Goal: Task Accomplishment & Management: Use online tool/utility

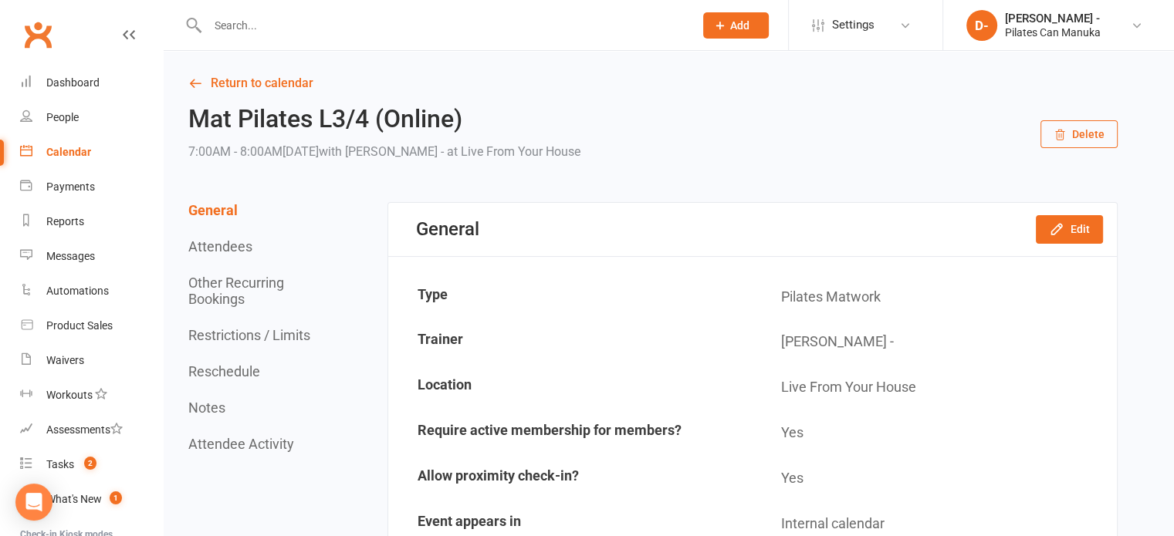
click at [76, 154] on div "Calendar" at bounding box center [68, 152] width 45 height 12
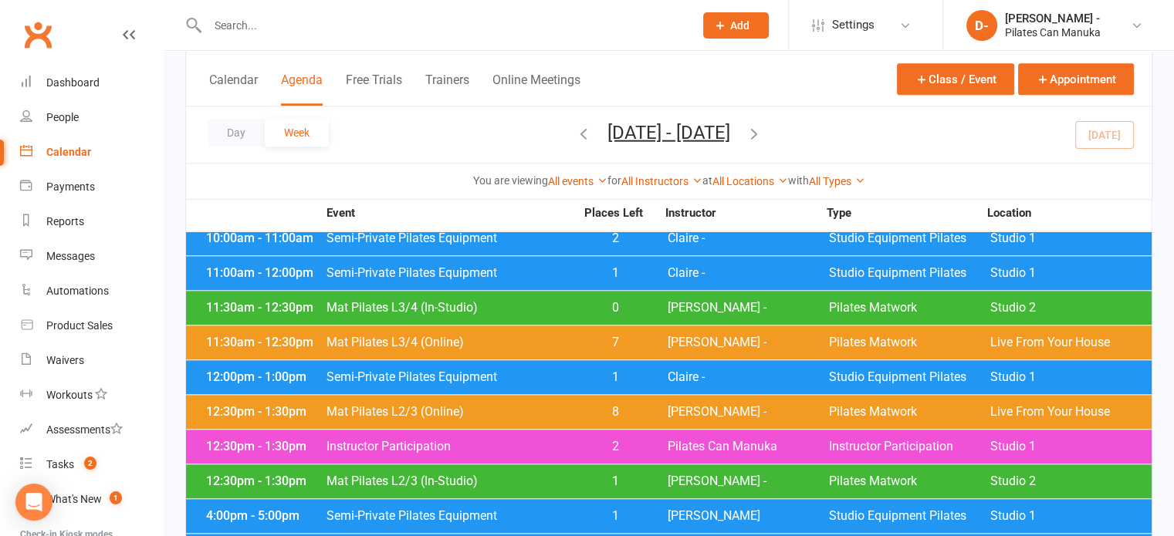
scroll to position [1775, 0]
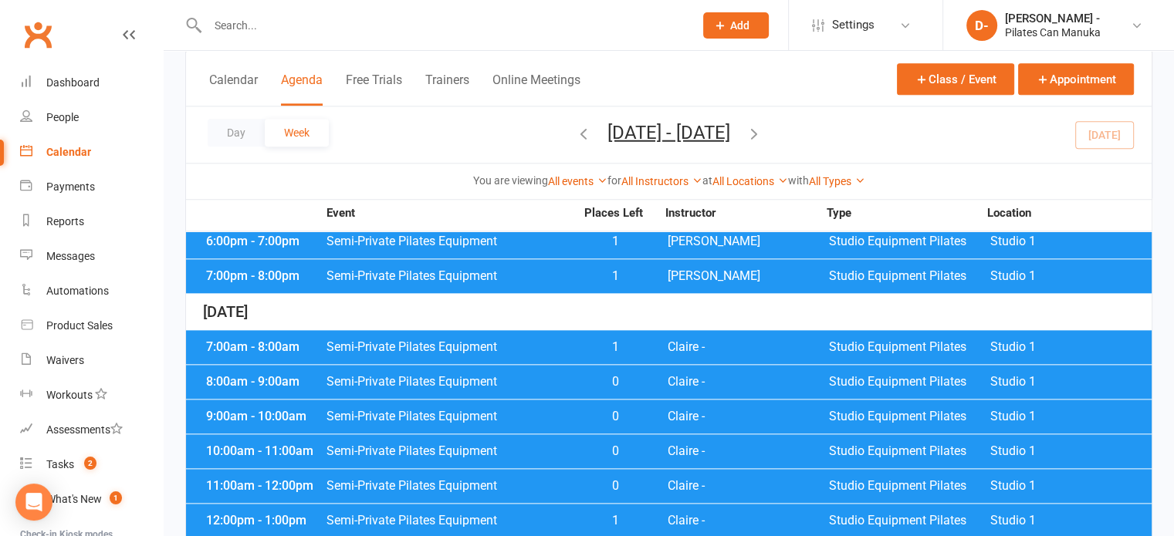
click at [438, 421] on span "Semi-Private Pilates Equipment" at bounding box center [450, 417] width 249 height 12
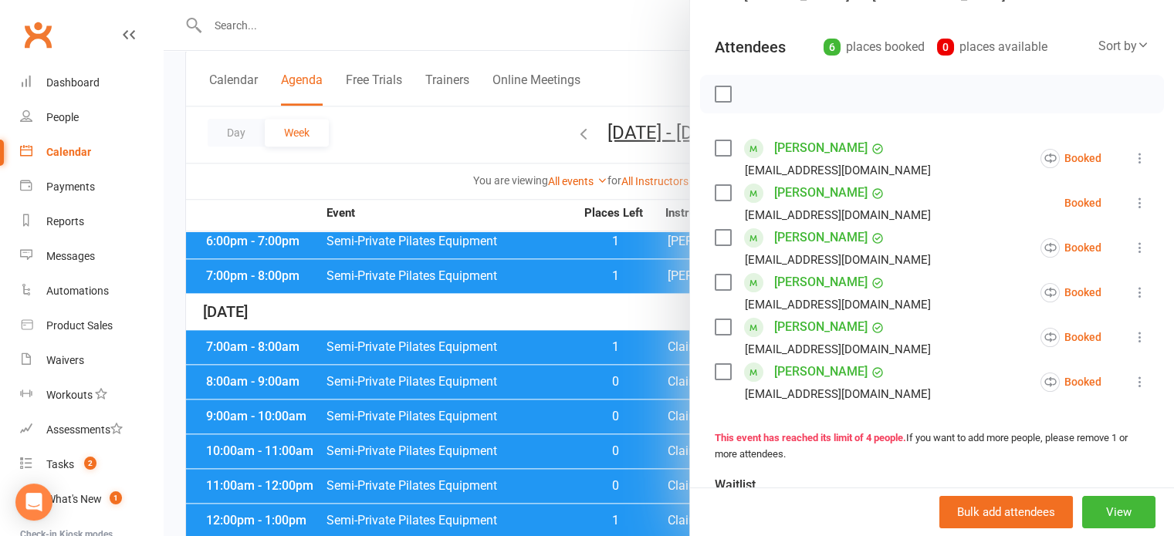
scroll to position [154, 0]
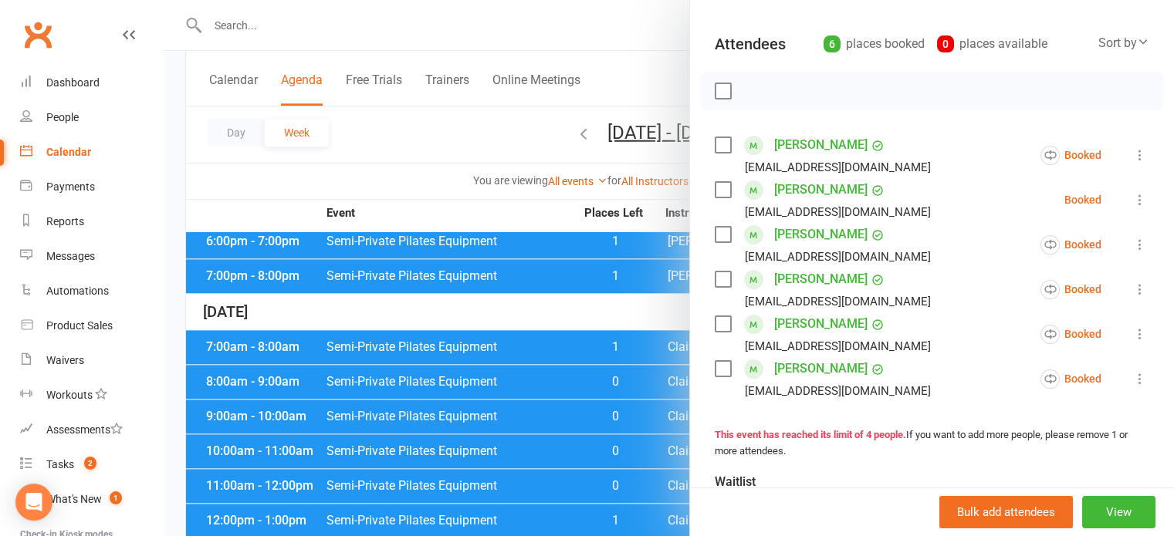
click at [408, 144] on div at bounding box center [669, 268] width 1010 height 536
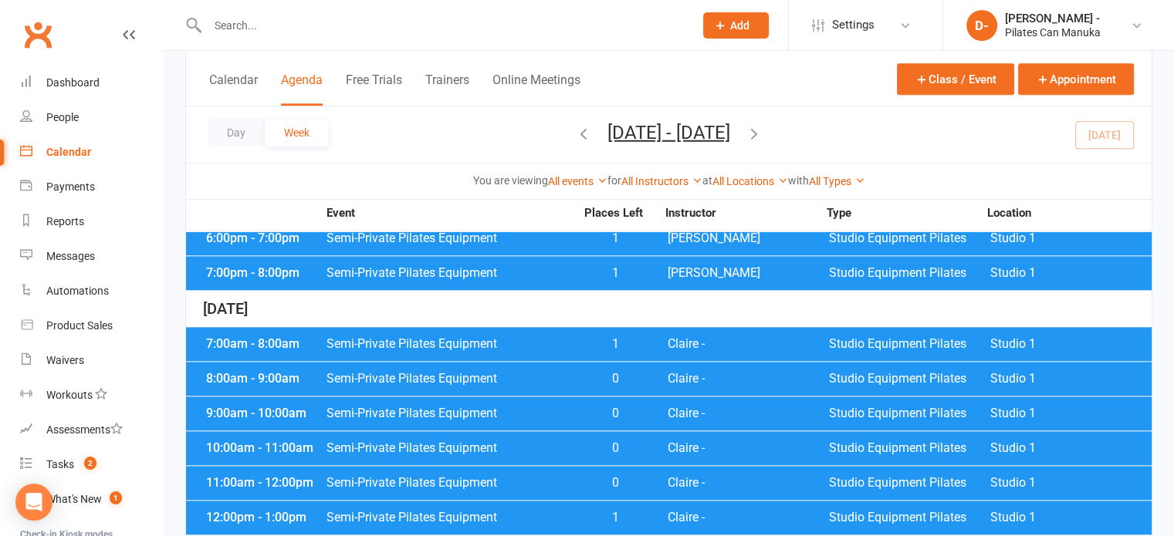
scroll to position [1775, 0]
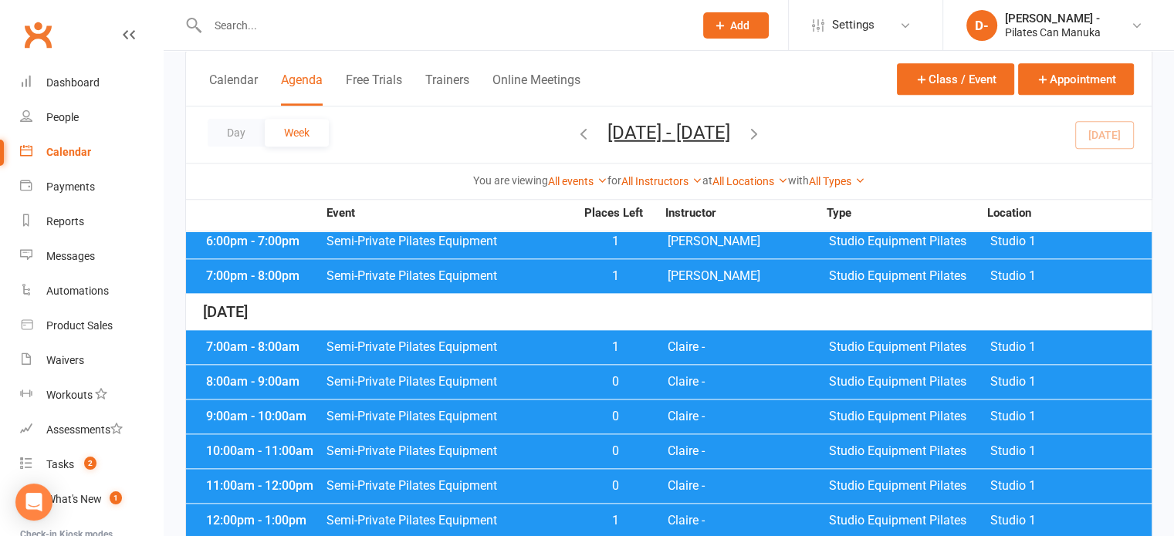
click at [566, 484] on span "Semi-Private Pilates Equipment" at bounding box center [450, 486] width 249 height 12
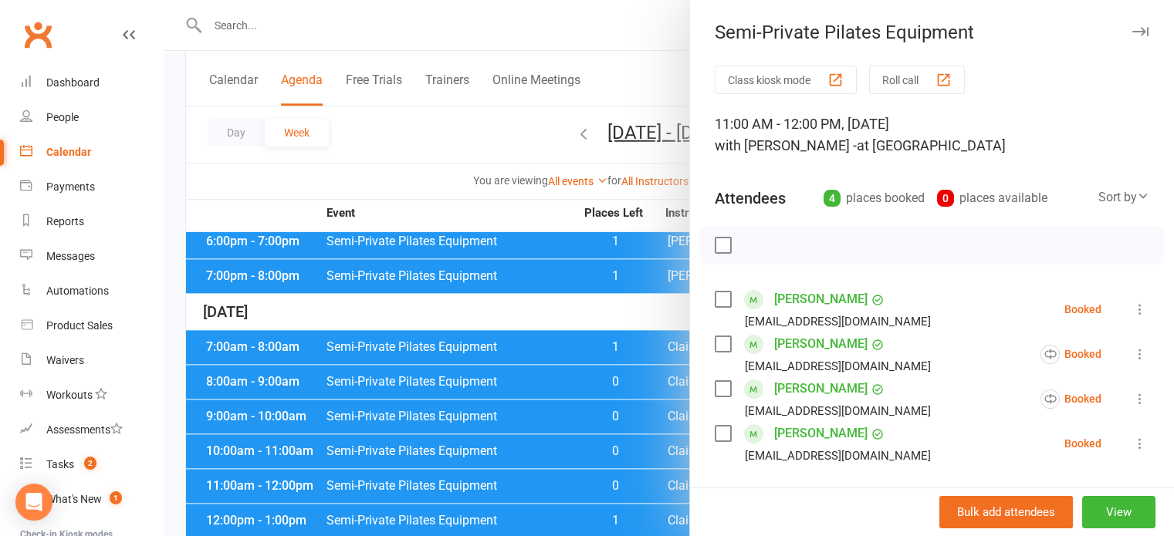
click at [526, 416] on div at bounding box center [669, 268] width 1010 height 536
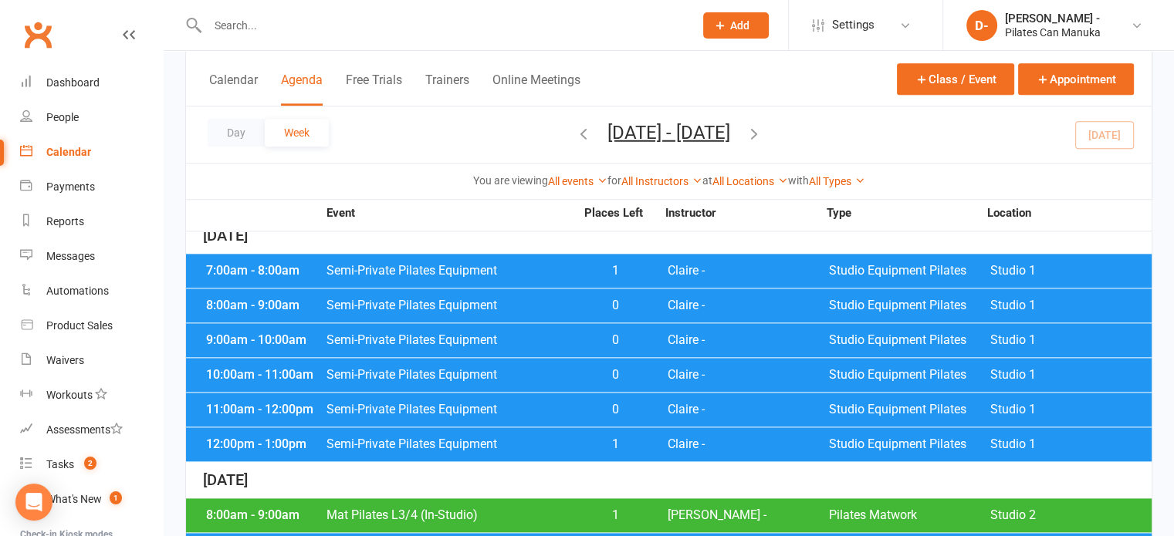
scroll to position [1852, 0]
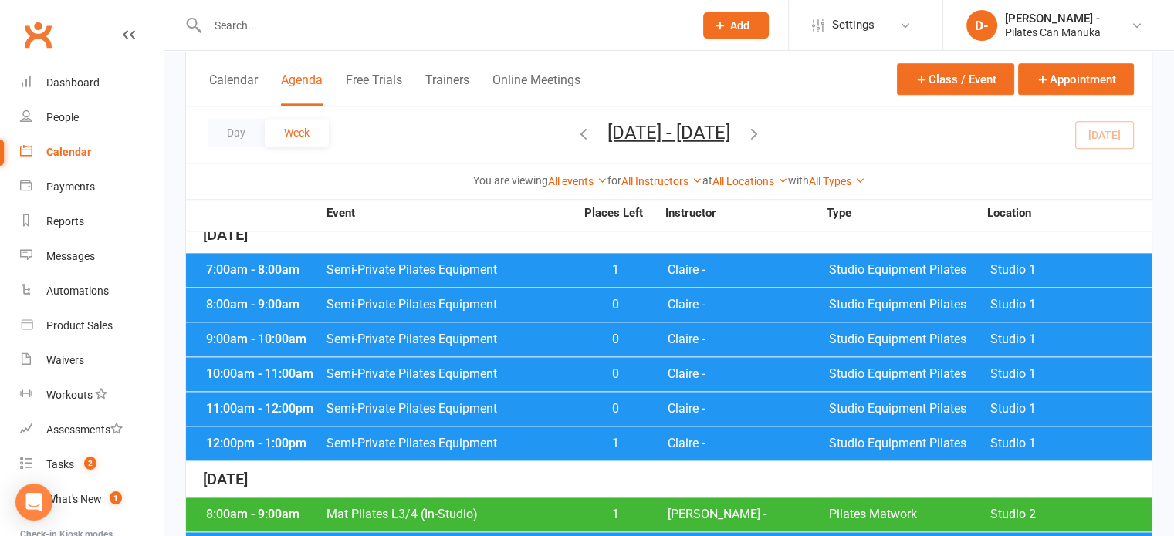
click at [583, 339] on span "0" at bounding box center [615, 339] width 81 height 12
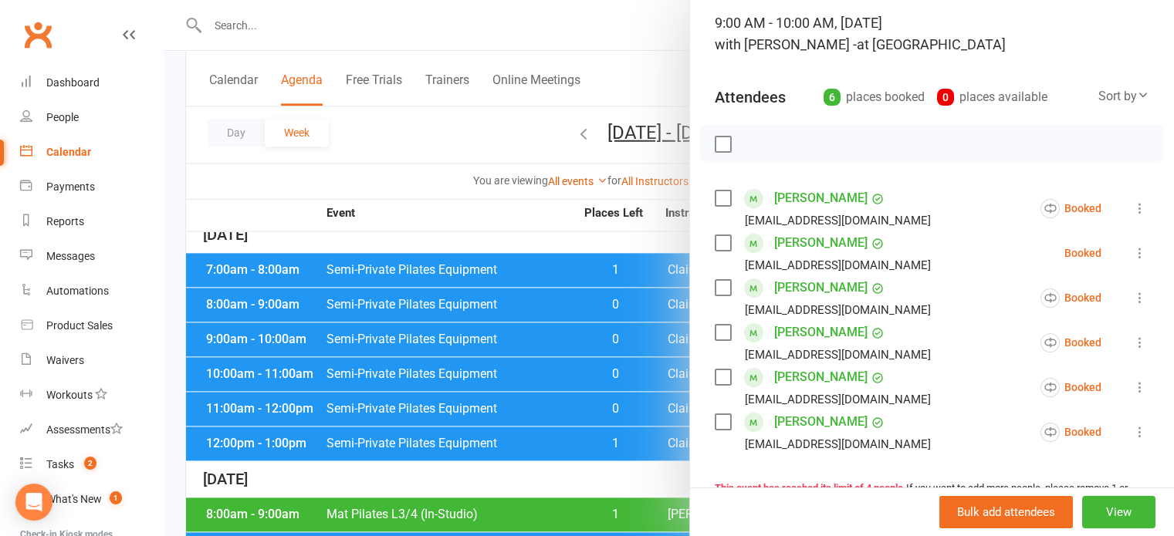
scroll to position [154, 0]
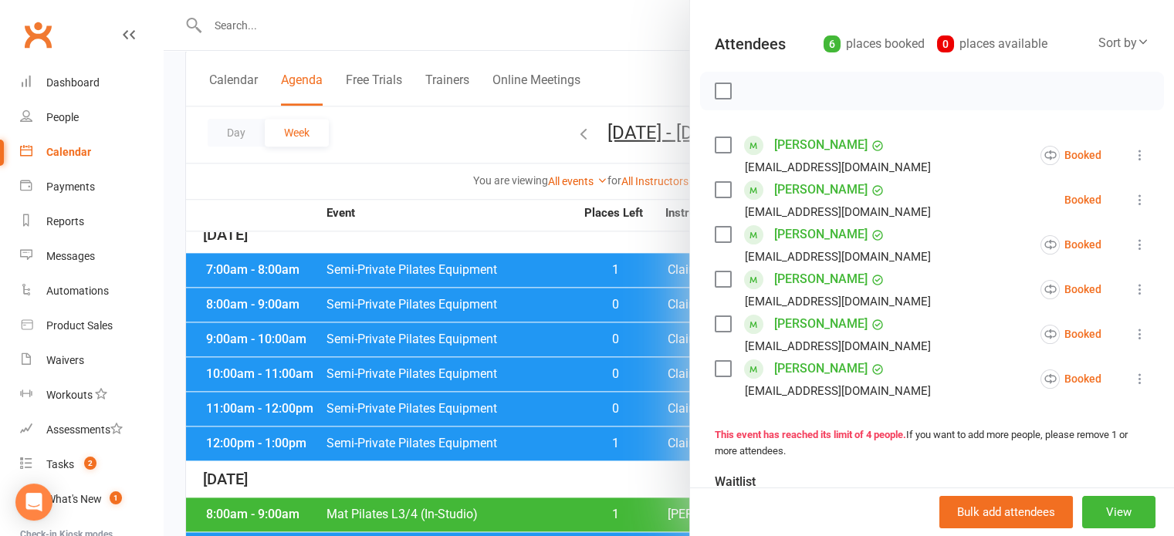
click at [351, 373] on div at bounding box center [669, 268] width 1010 height 536
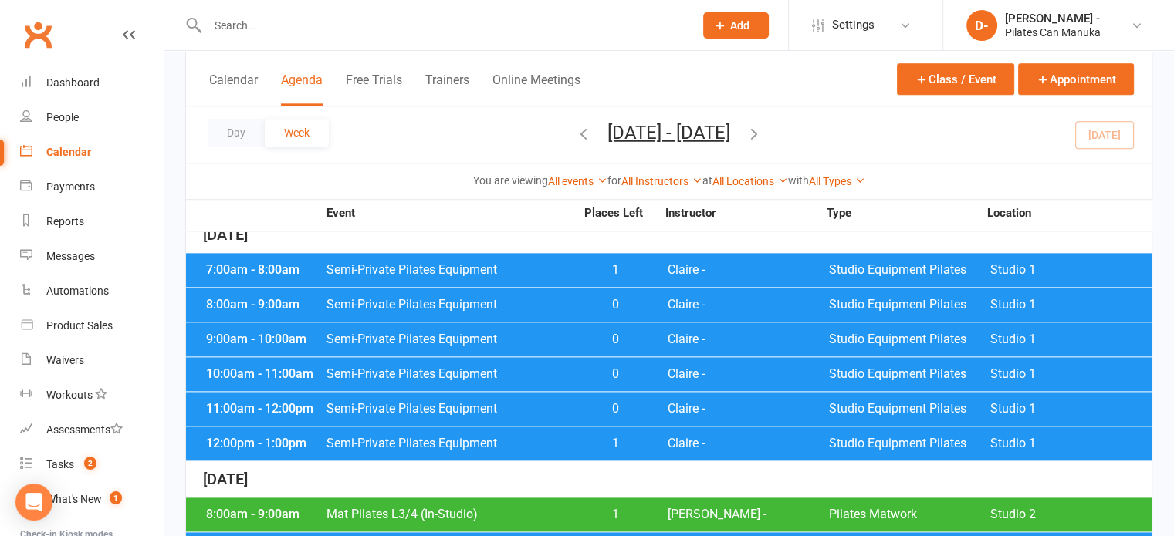
click at [351, 373] on span "Semi-Private Pilates Equipment" at bounding box center [450, 374] width 249 height 12
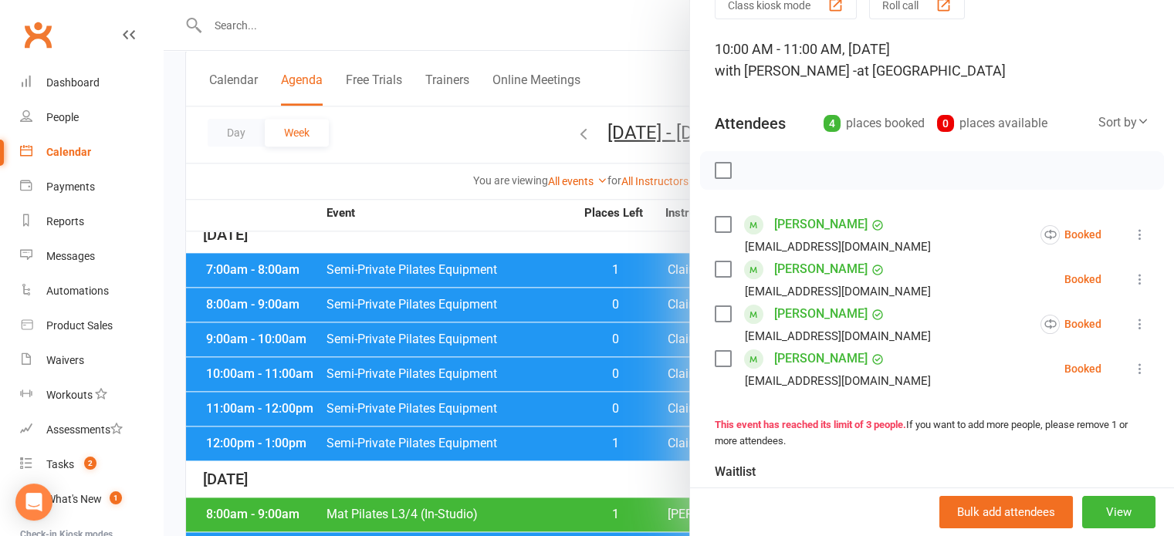
scroll to position [77, 0]
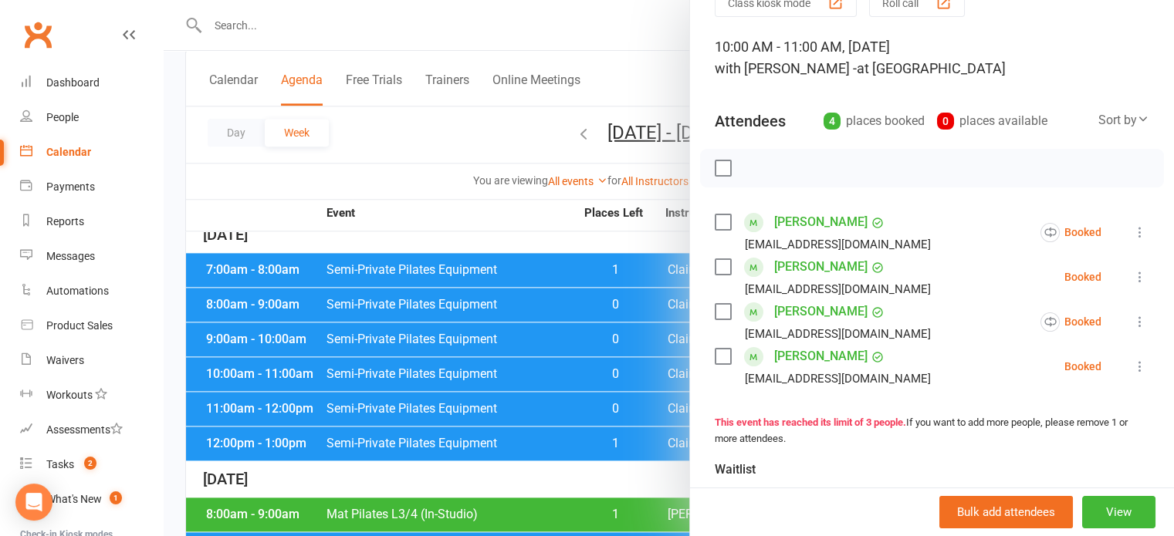
click at [458, 120] on div at bounding box center [669, 268] width 1010 height 536
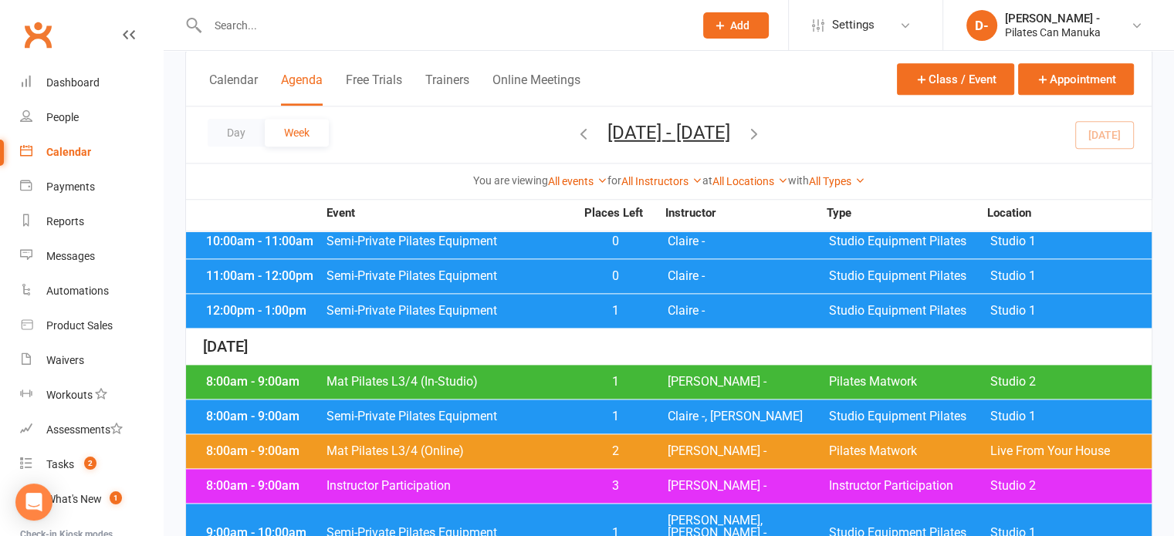
scroll to position [2006, 0]
